Goal: Transaction & Acquisition: Book appointment/travel/reservation

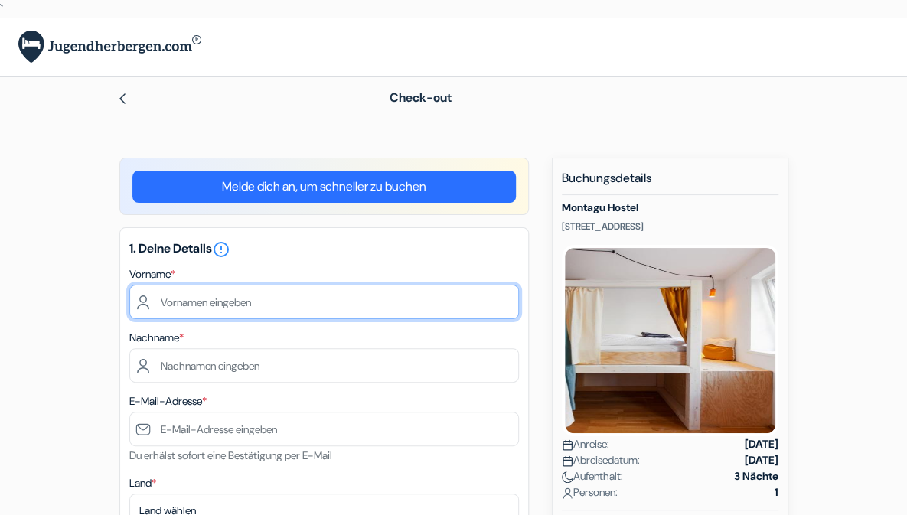
click at [240, 308] on input "text" at bounding box center [324, 302] width 390 height 34
type input "Anna"
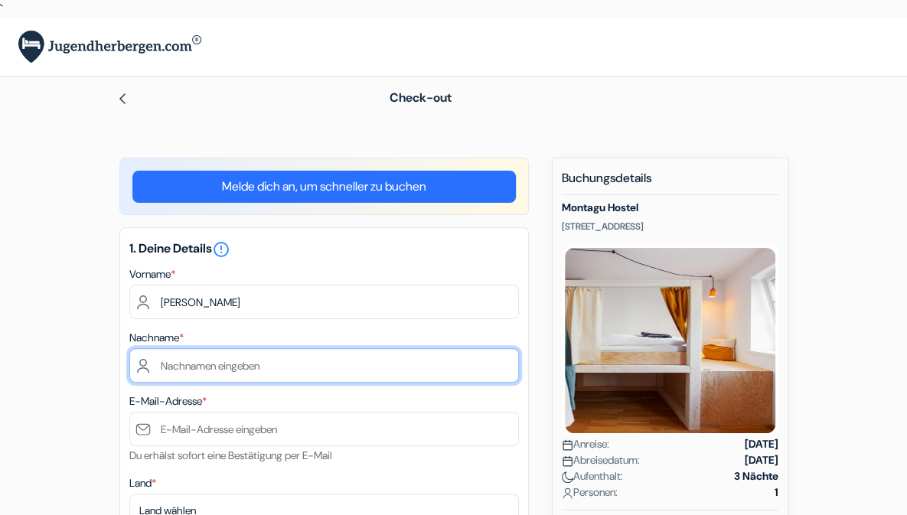
click at [214, 360] on input "text" at bounding box center [324, 365] width 390 height 34
type input "Tiefenbacher"
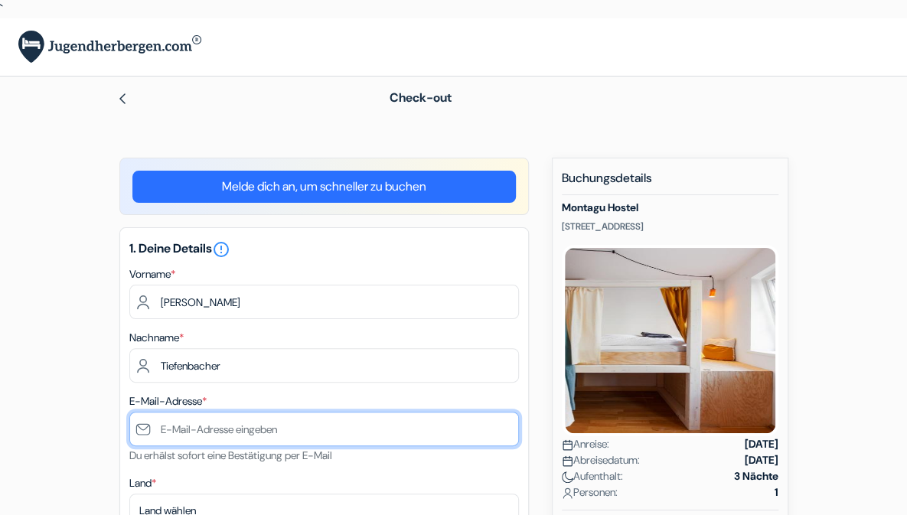
click at [205, 426] on input "text" at bounding box center [324, 429] width 390 height 34
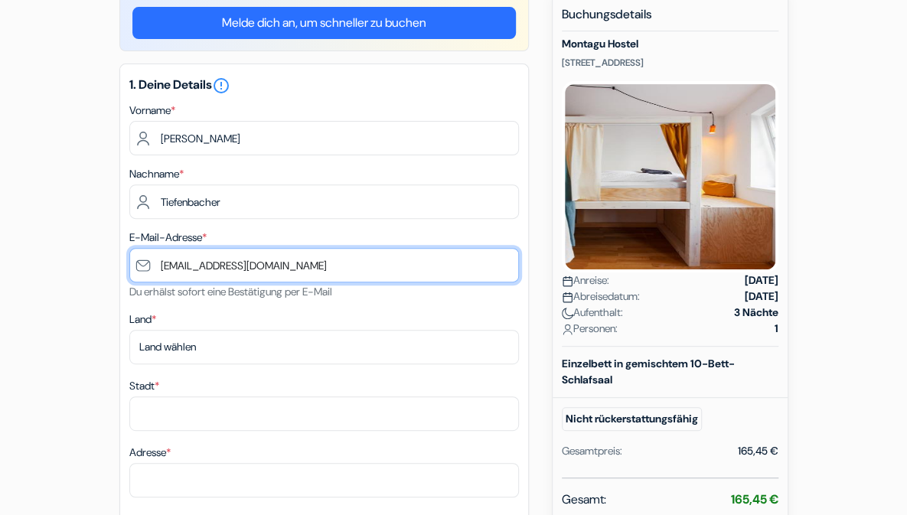
scroll to position [165, 0]
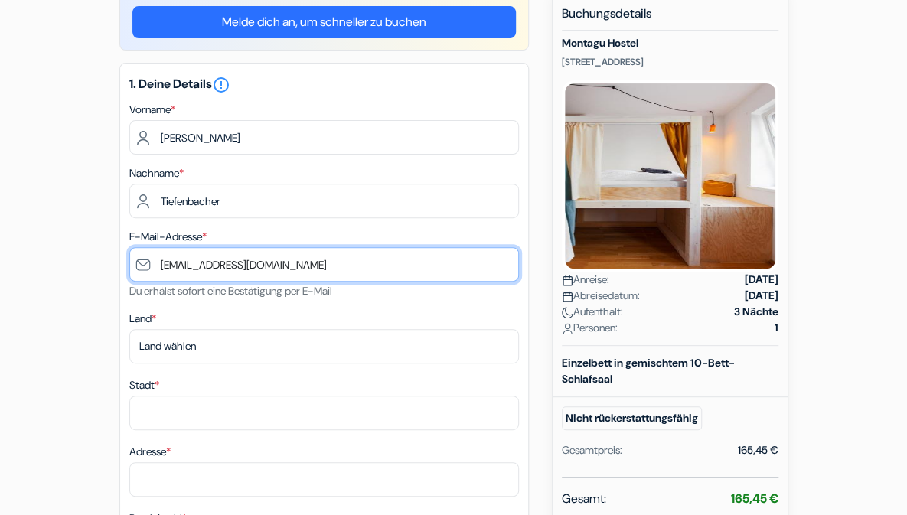
type input "[EMAIL_ADDRESS][DOMAIN_NAME]"
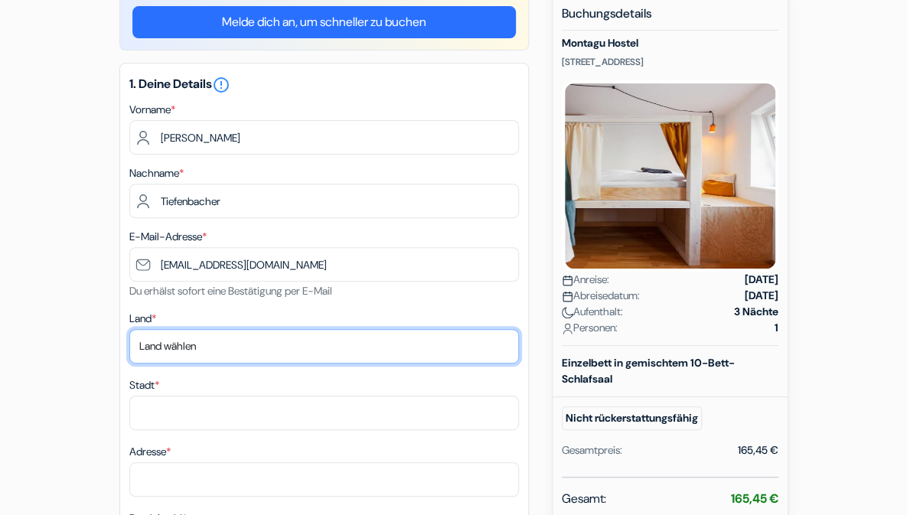
click at [487, 349] on select "Land wählen Abchasien Afghanistan Albanien Algerien Amerikanisch-Samoa Andorra …" at bounding box center [324, 346] width 390 height 34
click at [129, 330] on select "Land wählen Abchasien Afghanistan Albanien Algerien Amerikanisch-Samoa Andorra …" at bounding box center [324, 346] width 390 height 34
click at [289, 347] on select "Land wählen Abchasien Afghanistan Albanien Algerien Amerikanisch-Samoa Andorra …" at bounding box center [324, 346] width 390 height 34
select select "at"
click at [129, 330] on select "Land wählen Abchasien Afghanistan Albanien Algerien Amerikanisch-Samoa Andorra …" at bounding box center [324, 346] width 390 height 34
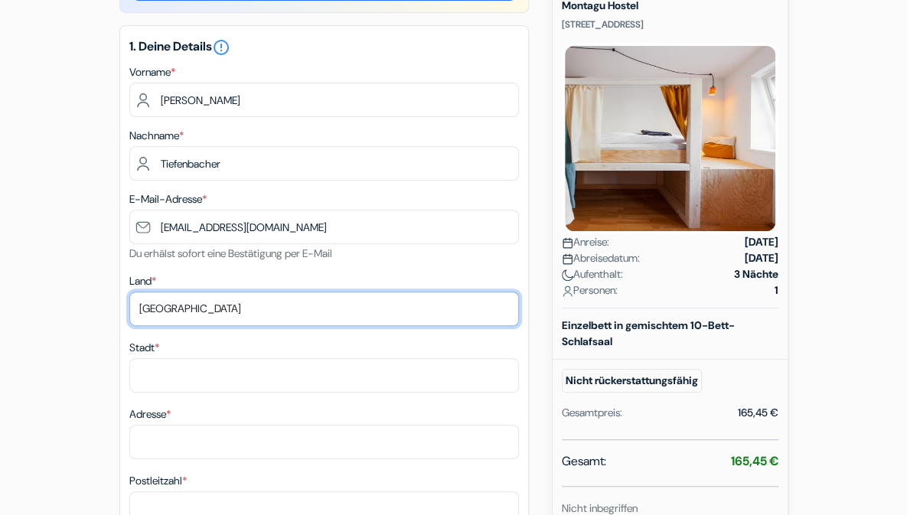
scroll to position [220, 0]
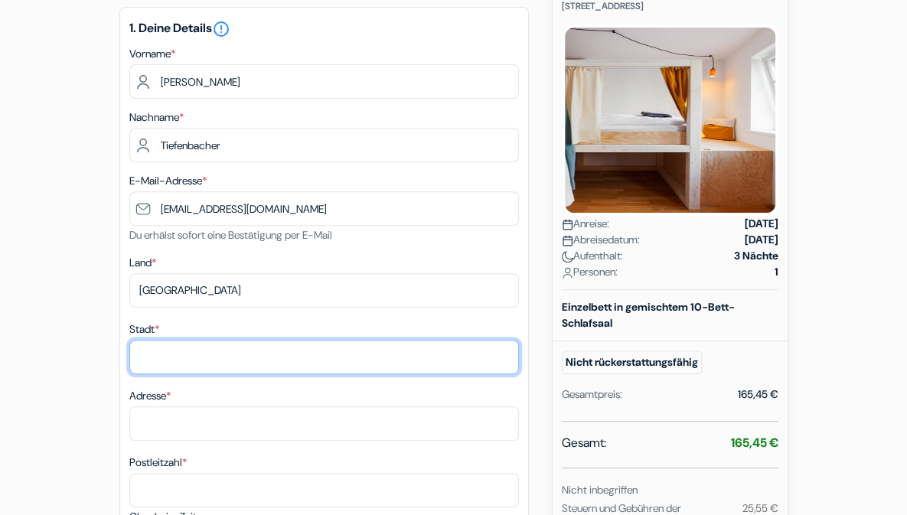
click at [341, 355] on input "Stadt *" at bounding box center [324, 357] width 390 height 34
type input "Wien"
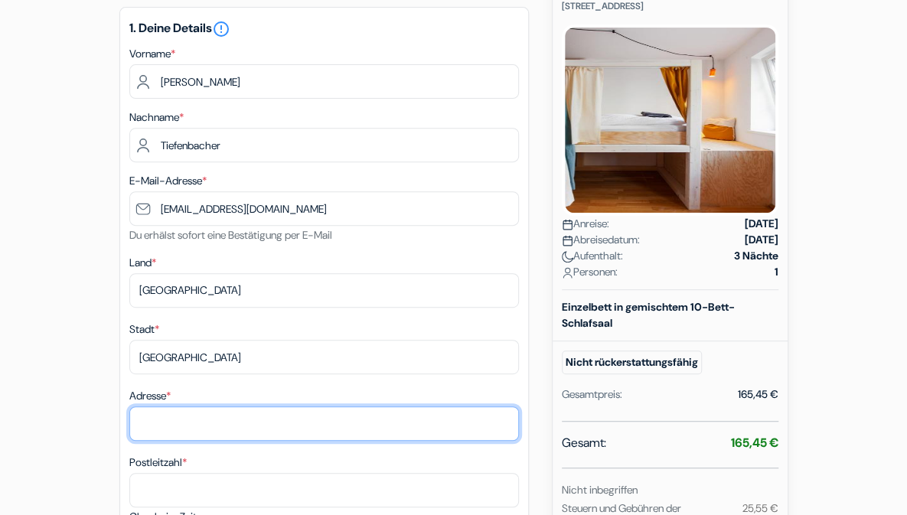
click at [413, 426] on input "Adresse *" at bounding box center [324, 423] width 390 height 34
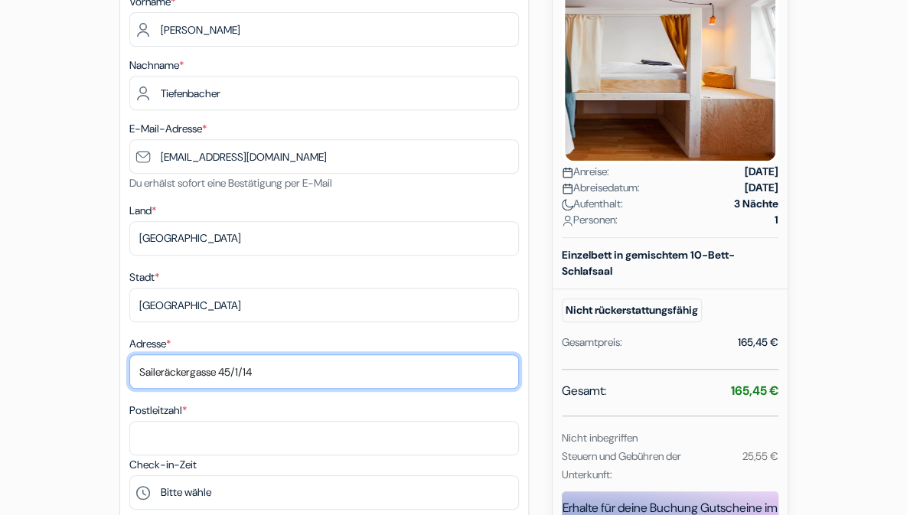
scroll to position [354, 0]
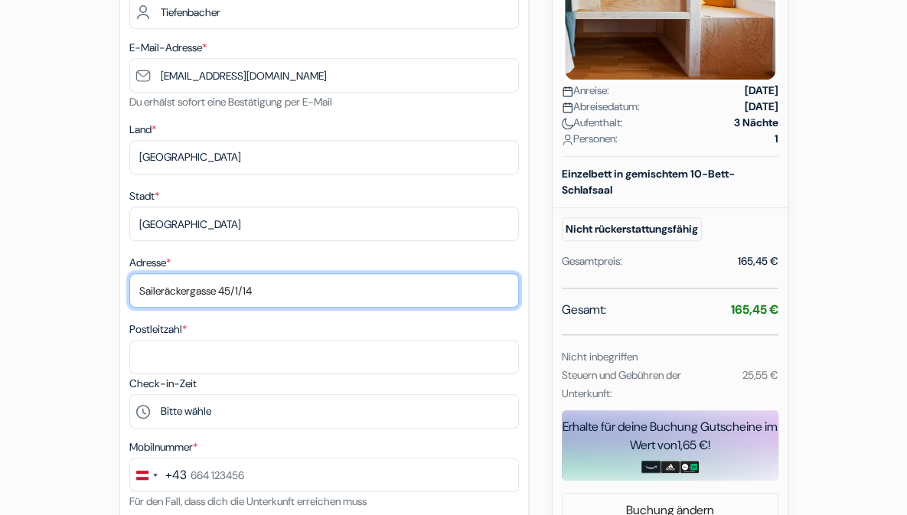
type input "Saileräckergasse 45/1/14"
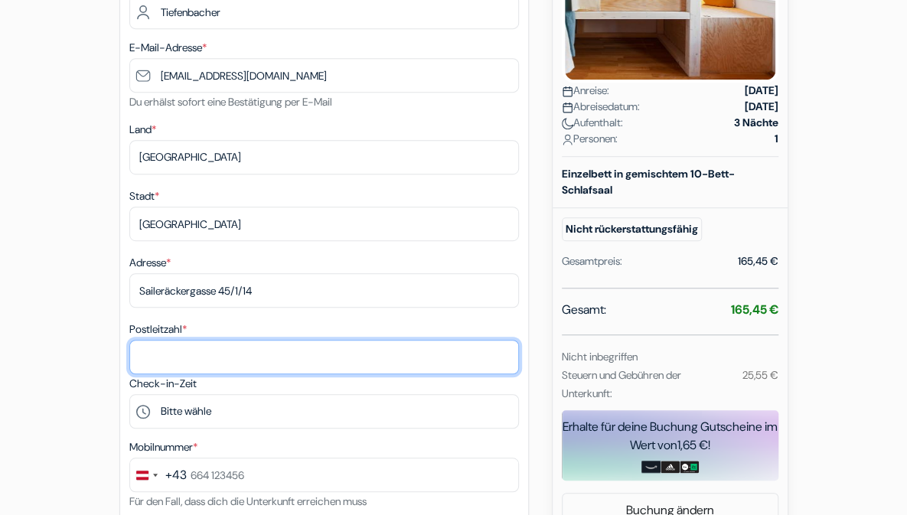
click at [378, 363] on input "Postleitzahl *" at bounding box center [324, 357] width 390 height 34
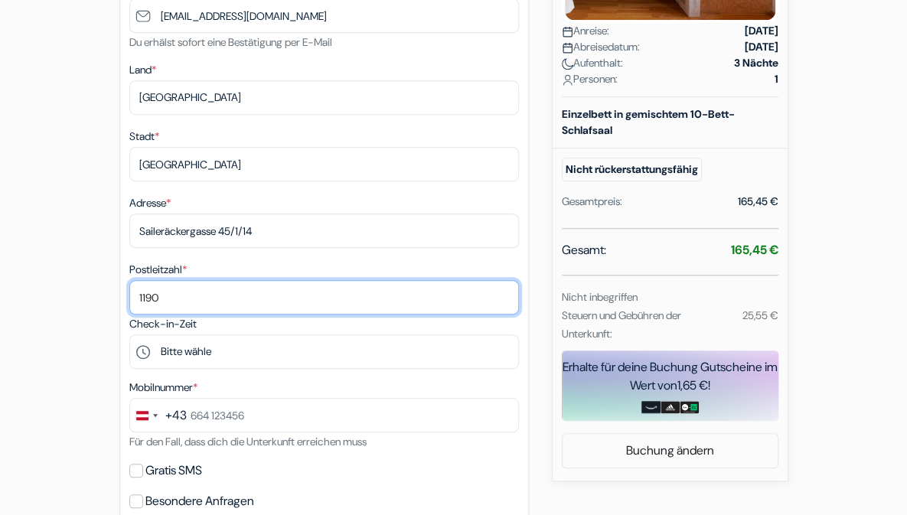
scroll to position [439, 0]
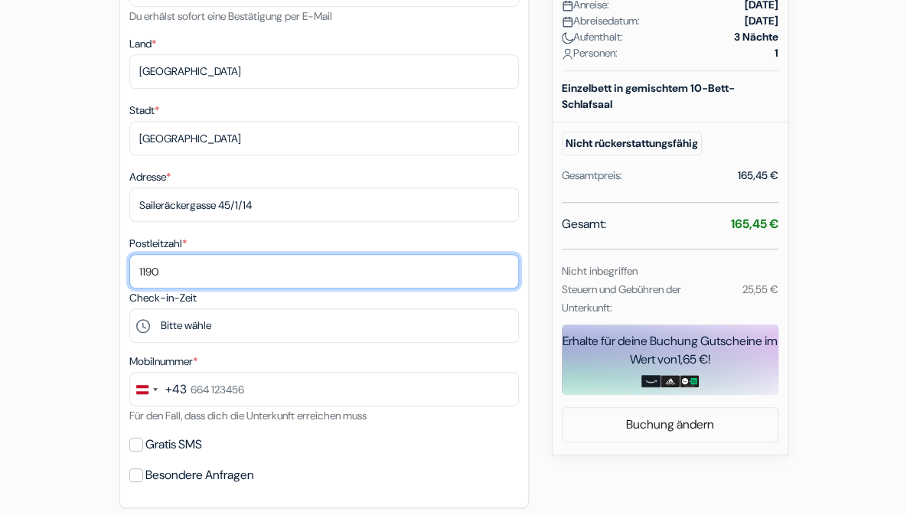
type input "1190"
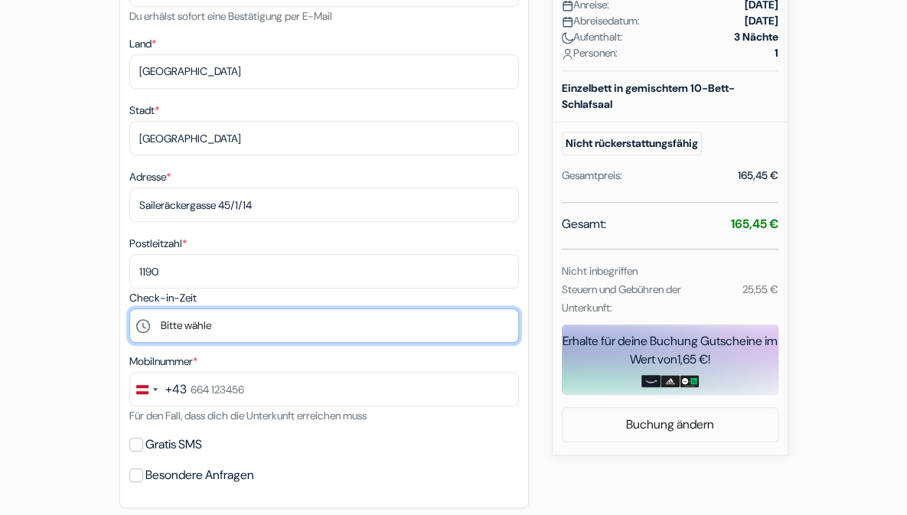
click at [371, 329] on select "Bitte wähle 14:00 15:00 16:00 17:00 18:00 19:00" at bounding box center [324, 325] width 390 height 34
click at [129, 311] on select "Bitte wähle 14:00 15:00 16:00 17:00 18:00 19:00" at bounding box center [324, 325] width 390 height 34
click at [328, 328] on select "Bitte wähle 14:00 15:00 16:00 17:00 18:00 19:00" at bounding box center [324, 325] width 390 height 34
select select "18"
click at [129, 311] on select "Bitte wähle 14:00 15:00 16:00 17:00 18:00 19:00" at bounding box center [324, 325] width 390 height 34
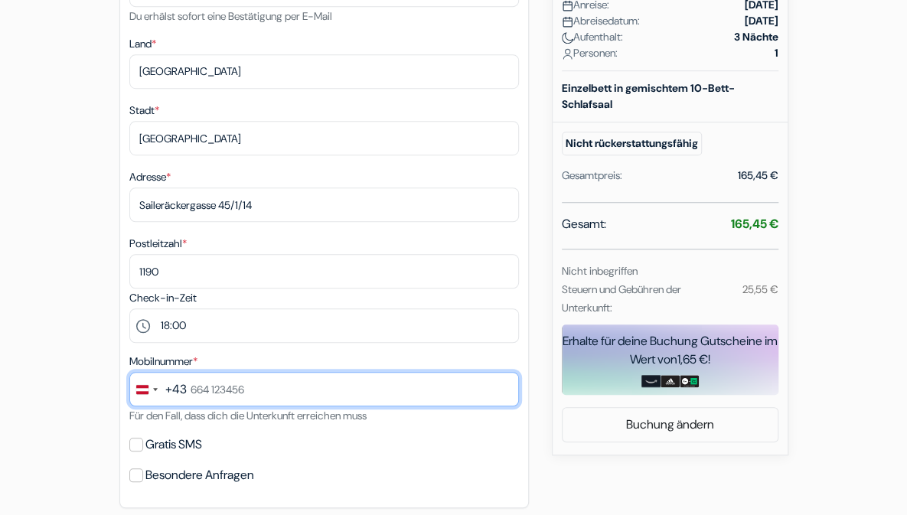
click at [256, 396] on input "text" at bounding box center [324, 389] width 390 height 34
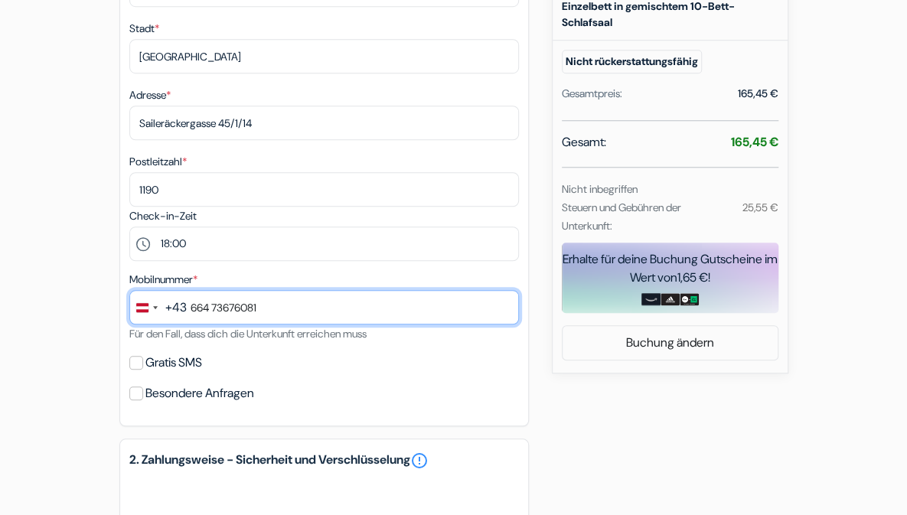
scroll to position [532, 0]
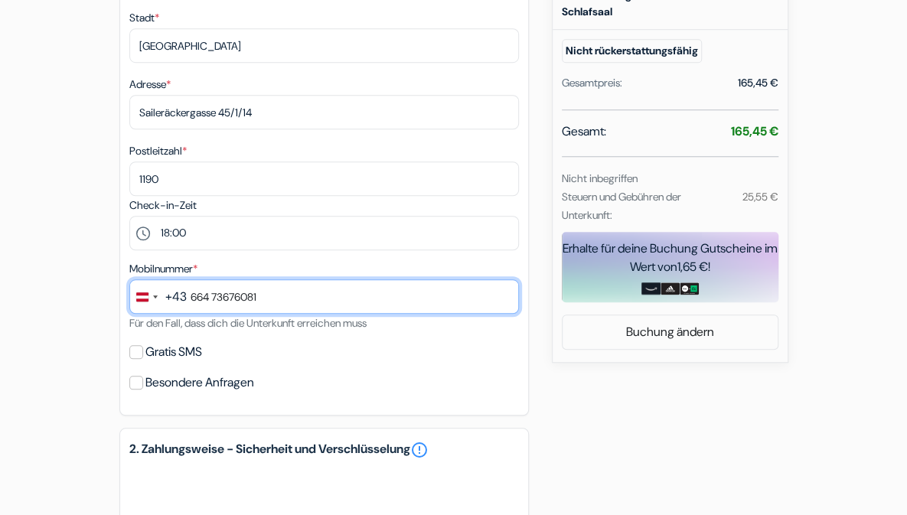
type input "664 73676081"
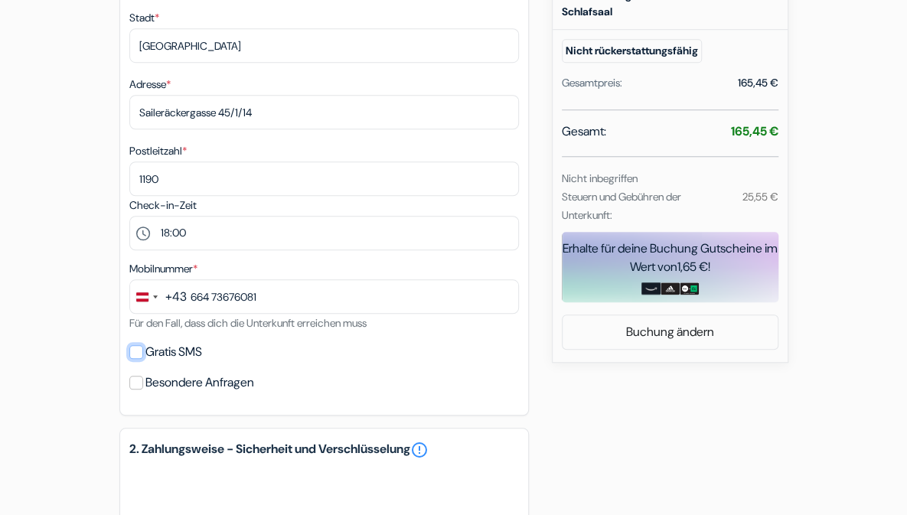
click at [134, 351] on input "Gratis SMS" at bounding box center [136, 352] width 14 height 14
checkbox input "true"
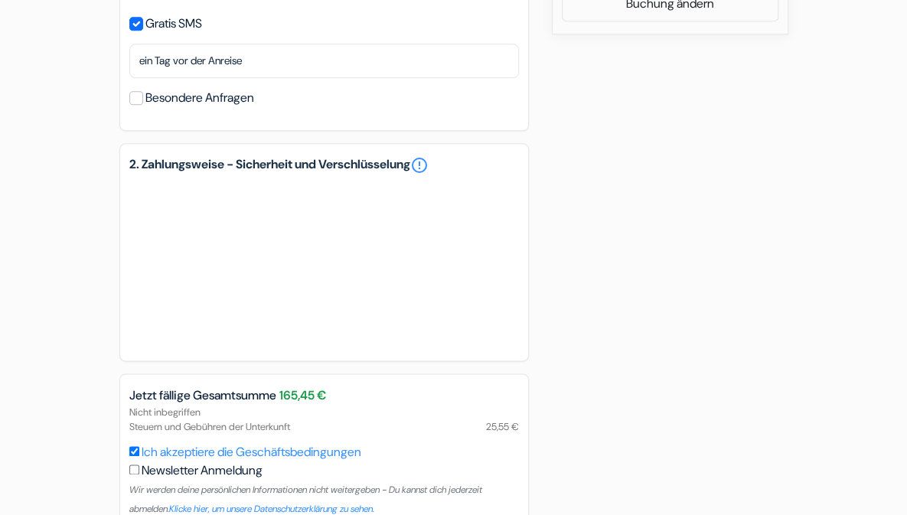
scroll to position [945, 0]
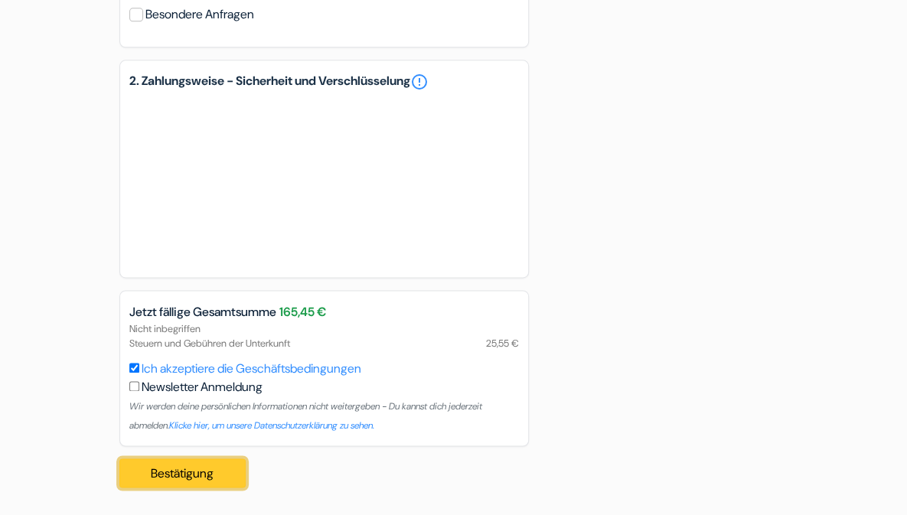
click at [215, 475] on button "Bestätigung Loading..." at bounding box center [182, 472] width 127 height 29
